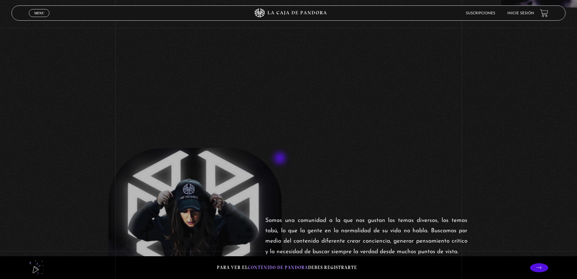
scroll to position [61, 0]
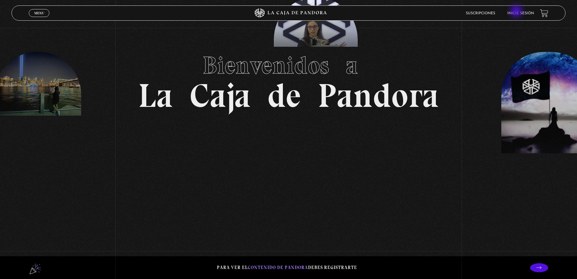
click at [520, 13] on link "Inicie sesión" at bounding box center [521, 14] width 27 height 4
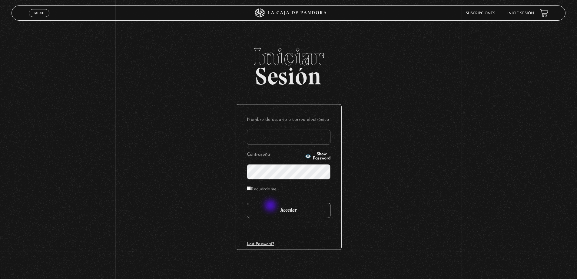
type input "mike"
click at [273, 210] on input "Acceder" at bounding box center [289, 209] width 84 height 15
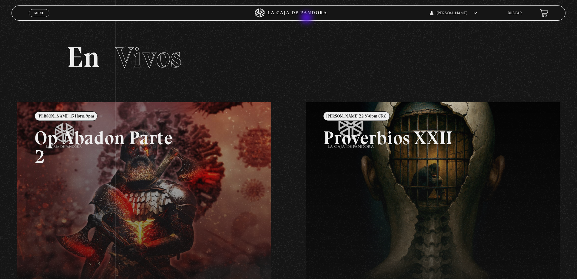
click at [293, 12] on icon at bounding box center [288, 12] width 173 height 9
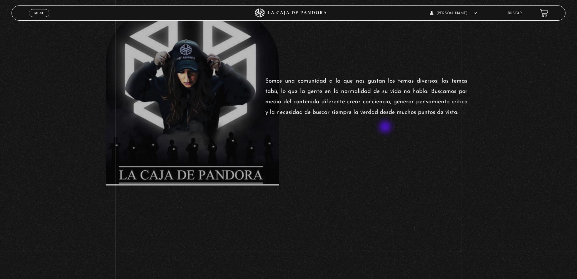
scroll to position [91, 0]
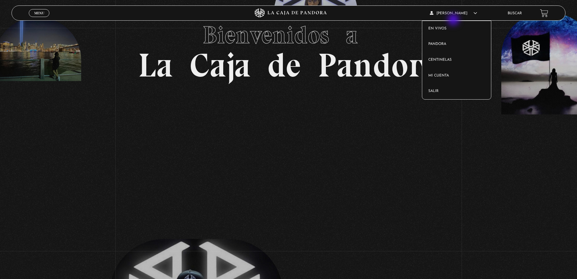
click at [461, 8] on article "Michael Martinez En vivos Pandora Centinelas Mi cuenta Salir" at bounding box center [464, 13] width 69 height 14
click at [505, 13] on div "Michael Martinez En vivos Pandora Centinelas Mi cuenta Salir Buscar" at bounding box center [461, 13] width 173 height 14
click at [515, 12] on link "Buscar" at bounding box center [515, 14] width 14 height 4
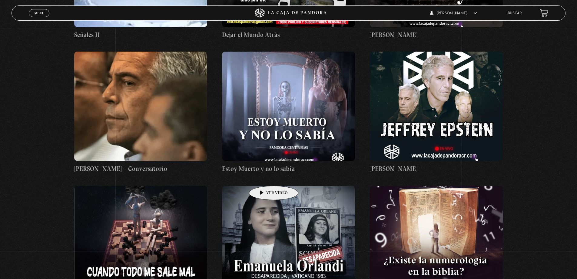
scroll to position [4789, 0]
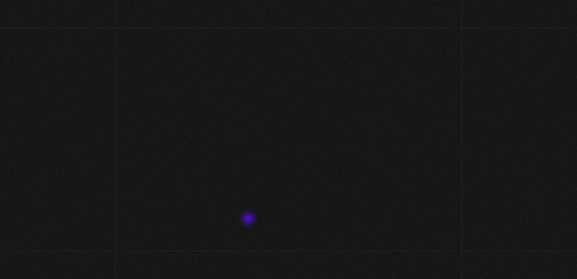
scroll to position [91, 0]
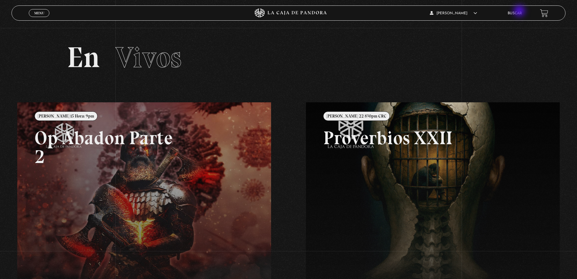
click at [520, 12] on link "Buscar" at bounding box center [515, 14] width 14 height 4
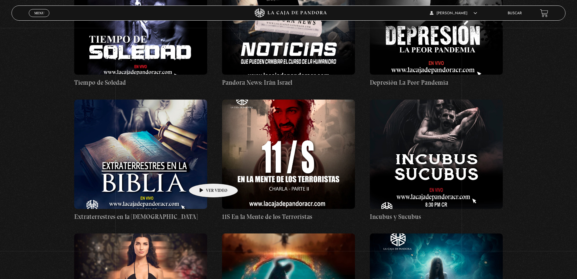
scroll to position [2849, 0]
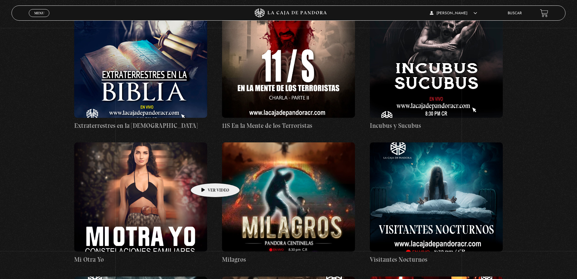
drag, startPoint x: 296, startPoint y: 158, endPoint x: 305, endPoint y: 165, distance: 10.6
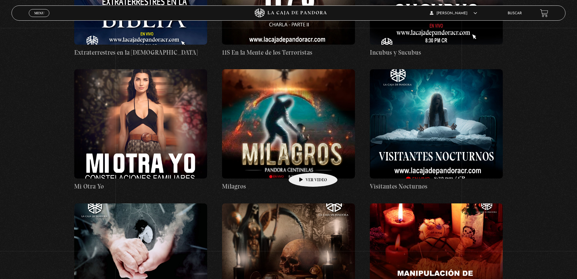
scroll to position [2940, 0]
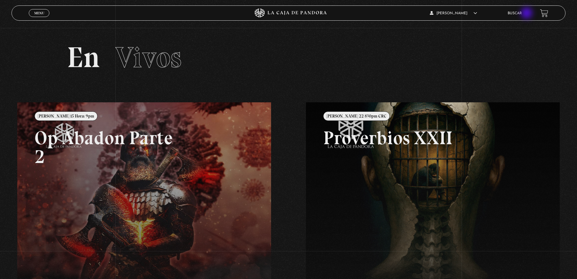
click at [528, 14] on ul "Buscar" at bounding box center [521, 12] width 26 height 9
click at [522, 14] on link "Buscar" at bounding box center [515, 14] width 14 height 4
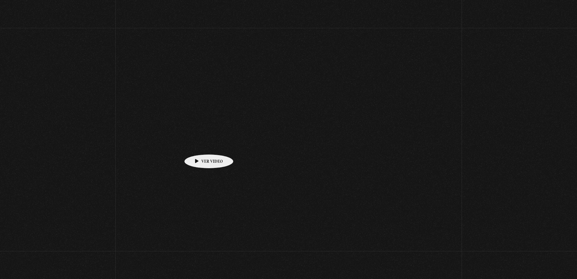
scroll to position [139, 0]
